Goal: Find specific page/section: Find specific page/section

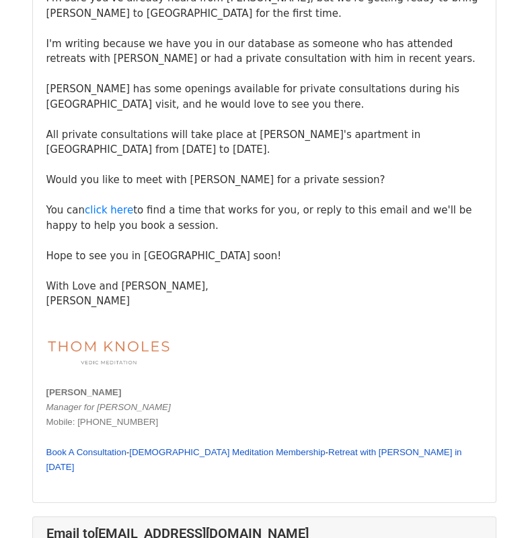
scroll to position [13666, 0]
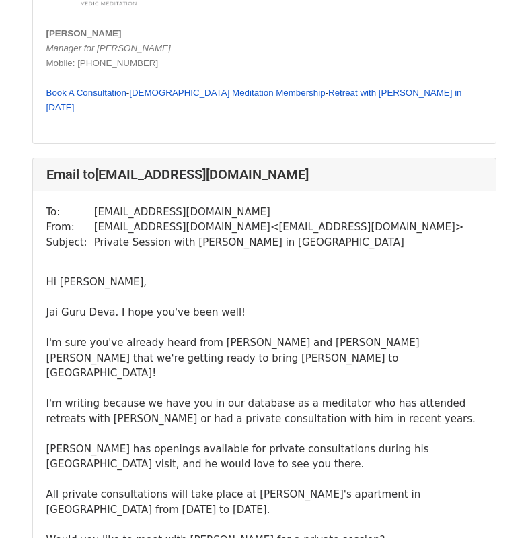
scroll to position [16492, 0]
